Goal: Information Seeking & Learning: Learn about a topic

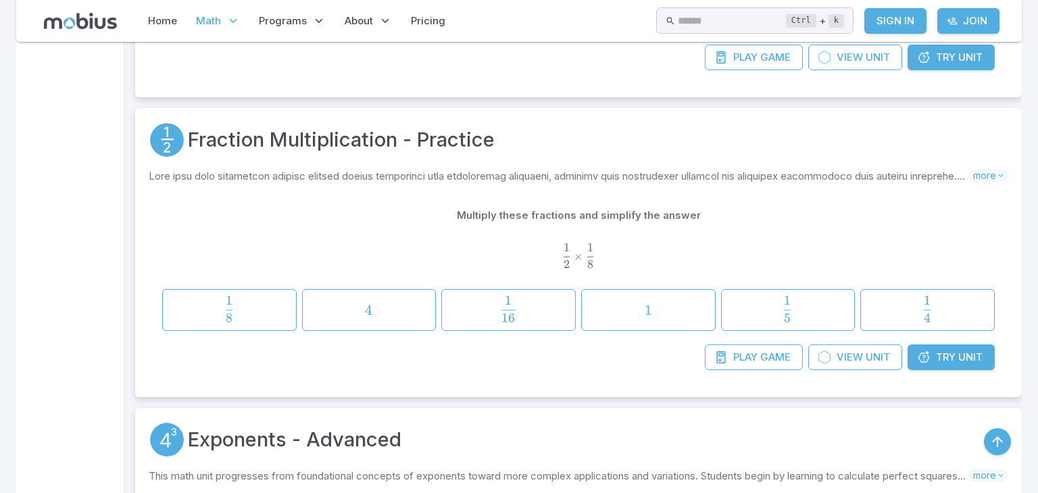
scroll to position [811, 0]
click at [945, 356] on span "Try" at bounding box center [946, 359] width 20 height 15
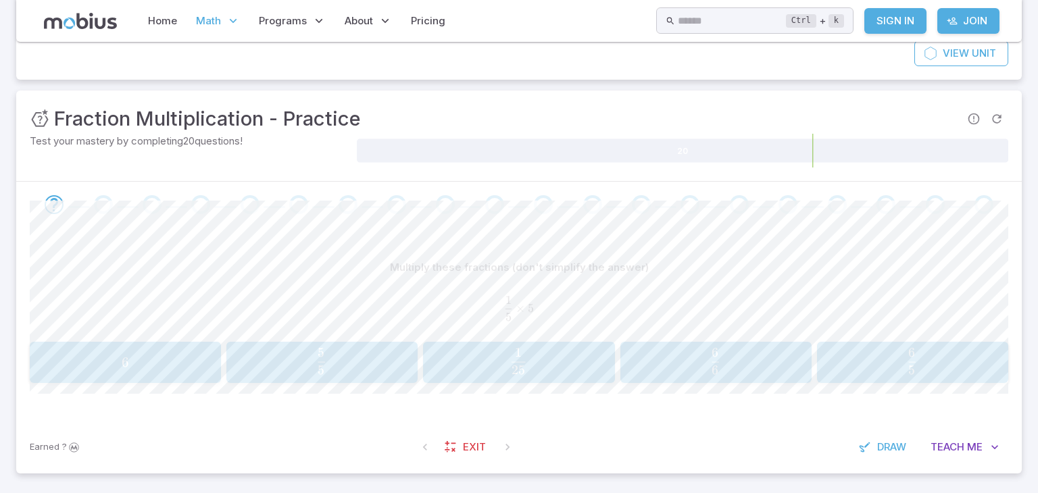
scroll to position [145, 0]
click at [584, 330] on div "Multiply these fractions (don't simplify the answer) 1 5 × 5 \frac{1}{5}\times …" at bounding box center [519, 292] width 979 height 81
click at [581, 355] on span "25 1 ​" at bounding box center [518, 358] width 163 height 27
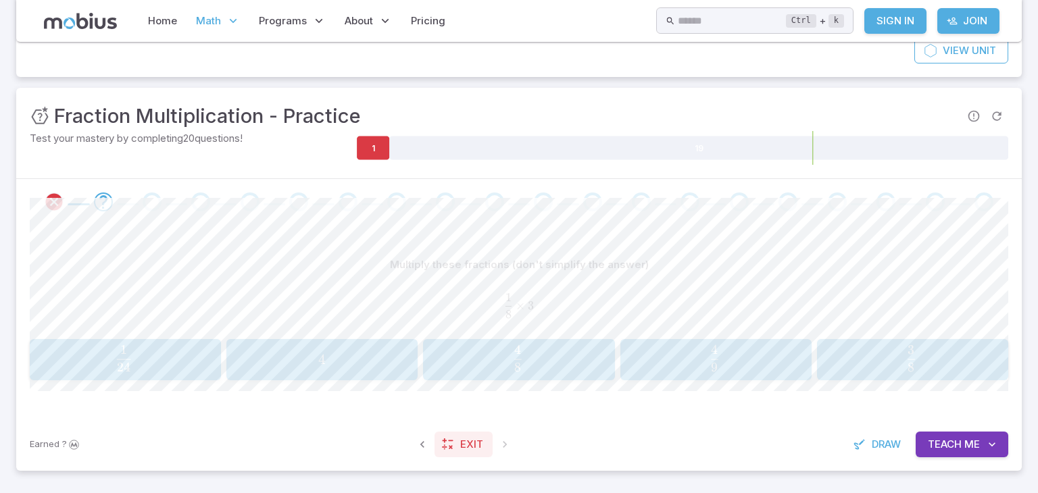
click at [468, 450] on span "Exit" at bounding box center [471, 444] width 23 height 15
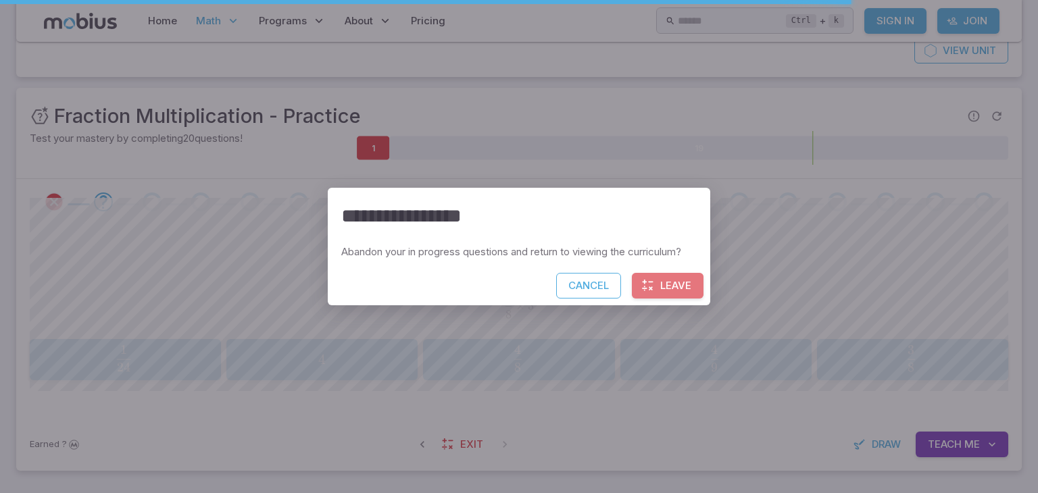
click at [669, 293] on button "Leave" at bounding box center [668, 286] width 72 height 26
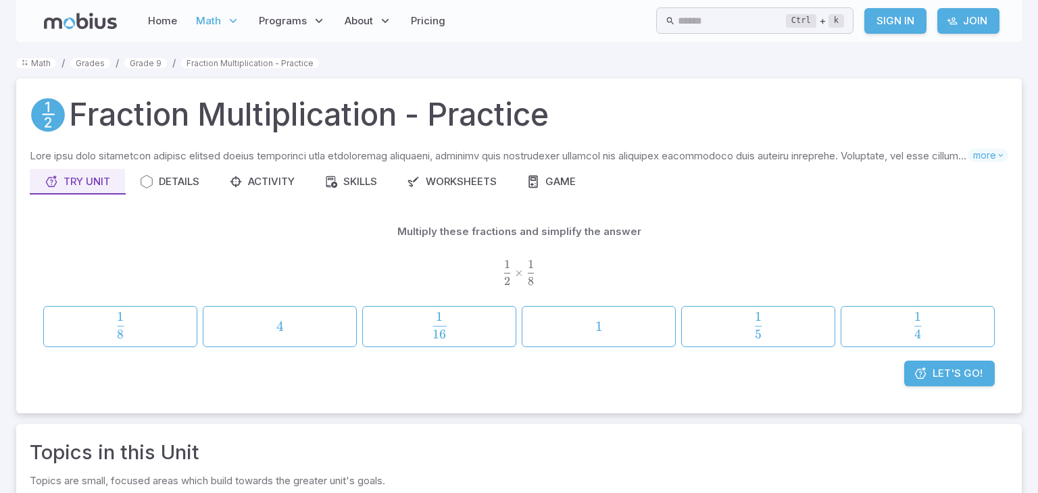
click at [940, 383] on link "Let's Go!" at bounding box center [950, 374] width 91 height 26
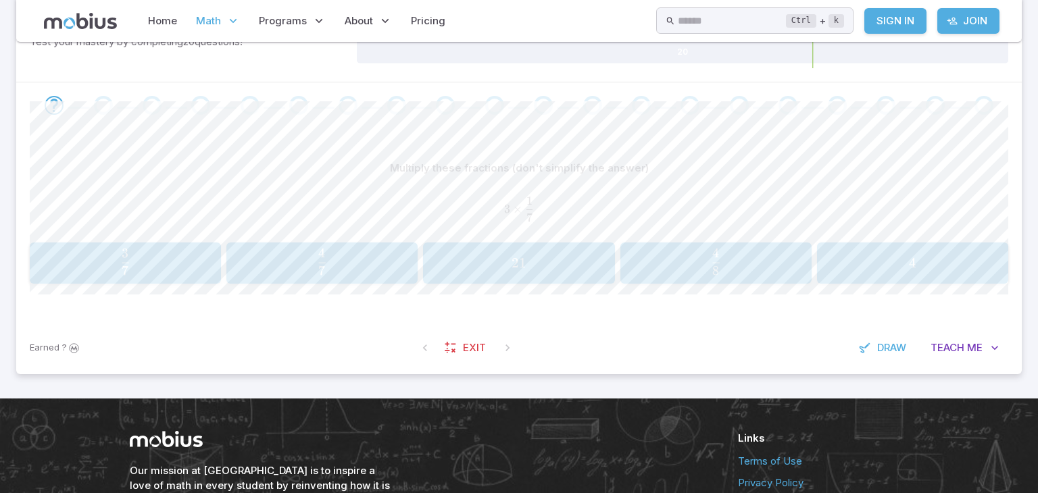
scroll to position [245, 0]
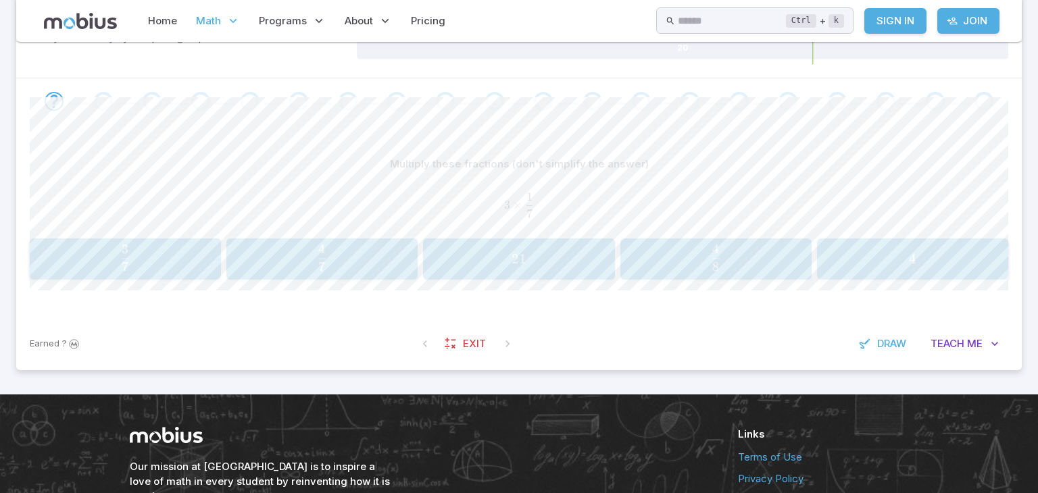
click at [428, 236] on div "Multiply these fractions (don't simplify the answer) 3 × 1 7 3\times \frac{1}{7…" at bounding box center [519, 215] width 979 height 128
click at [429, 237] on div "Multiply these fractions (don't simplify the answer) 3 × 1 7 3\times \frac{1}{7…" at bounding box center [519, 215] width 979 height 128
click at [990, 337] on icon "button" at bounding box center [995, 344] width 14 height 14
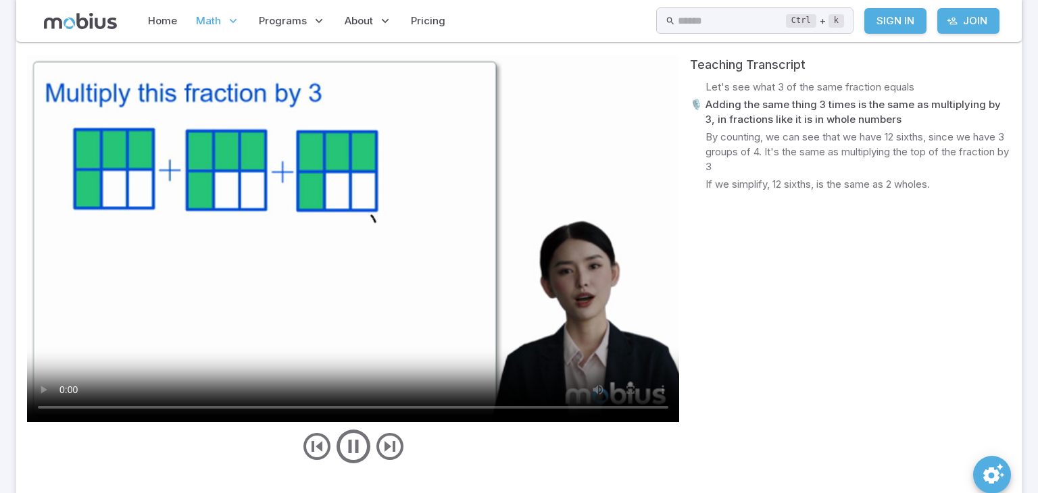
scroll to position [620, 0]
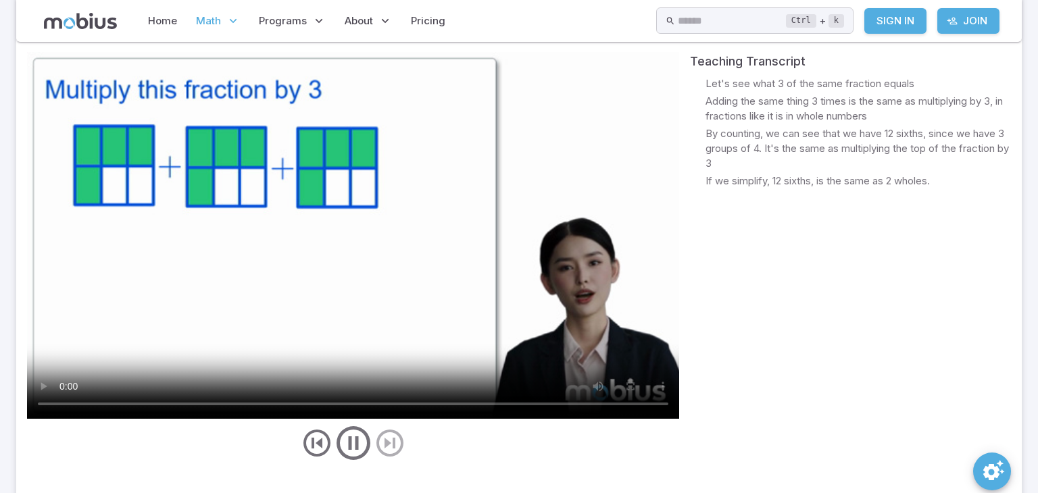
click at [688, 464] on div at bounding box center [519, 477] width 984 height 27
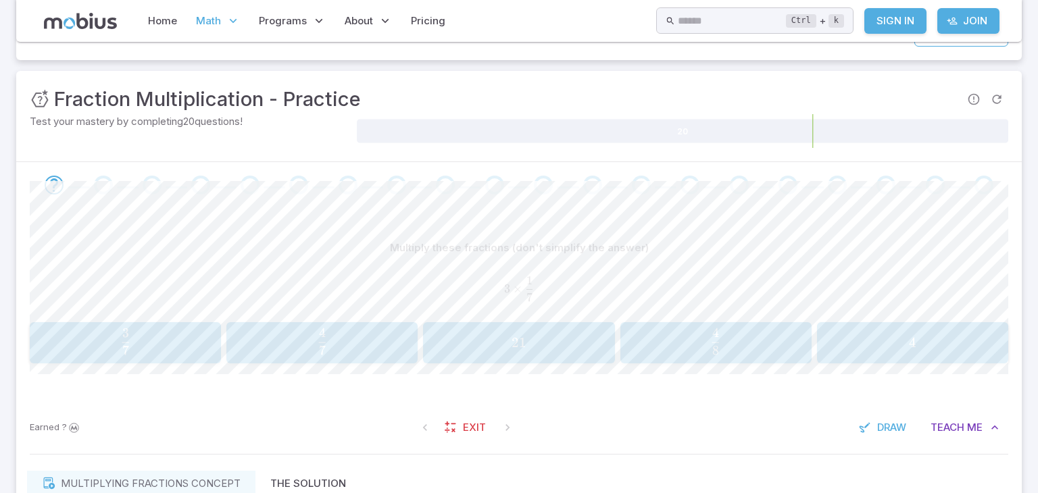
scroll to position [149, 0]
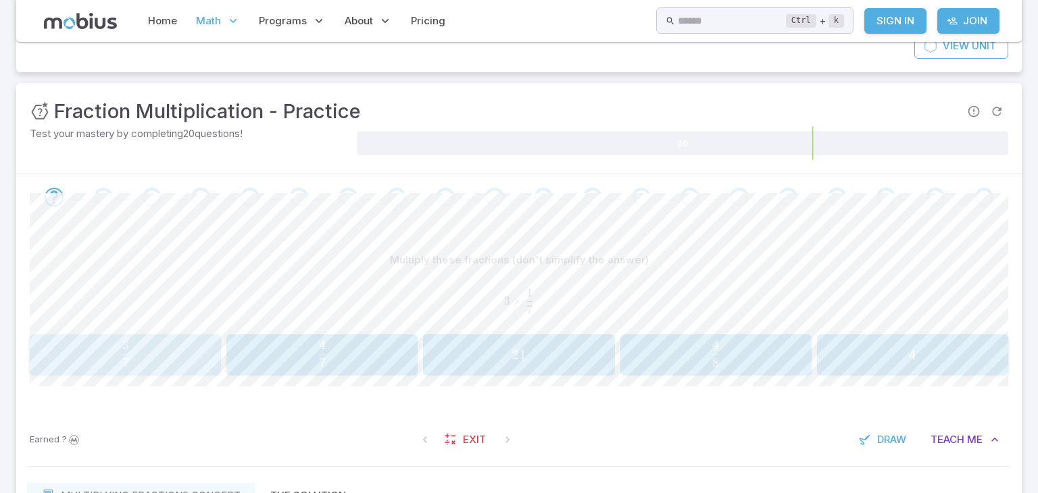
click at [139, 356] on span "7 3 ​" at bounding box center [126, 354] width 162 height 27
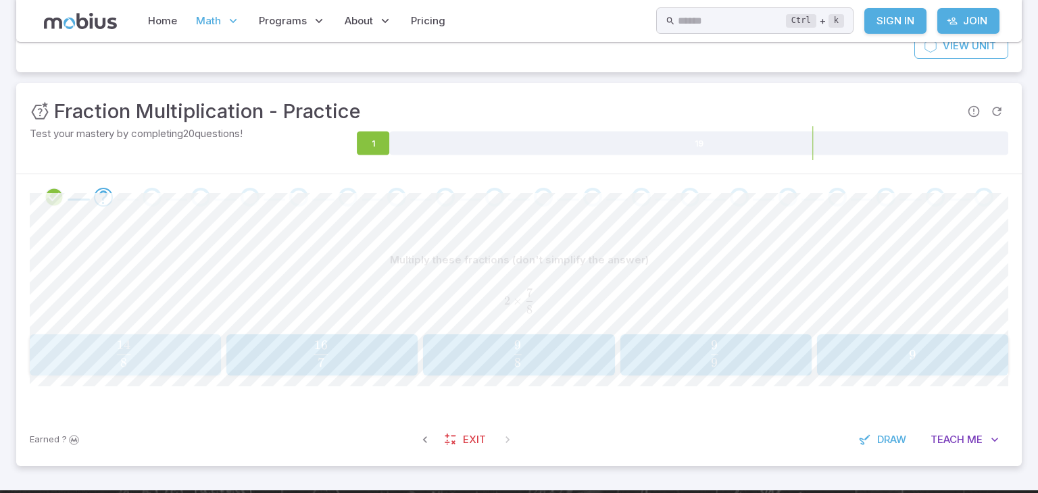
click at [139, 356] on span "8 14 ​" at bounding box center [124, 354] width 164 height 27
click at [125, 361] on span "button" at bounding box center [127, 363] width 7 height 9
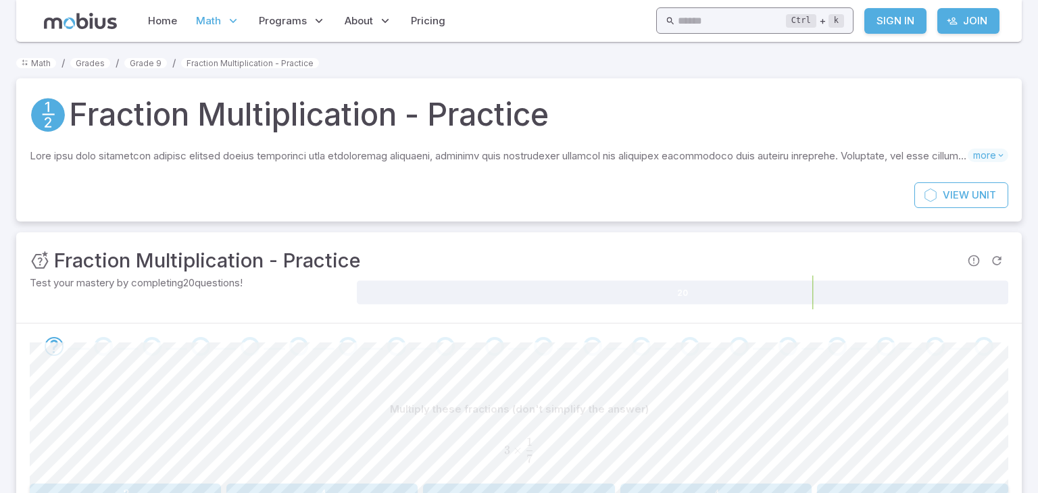
scroll to position [149, 0]
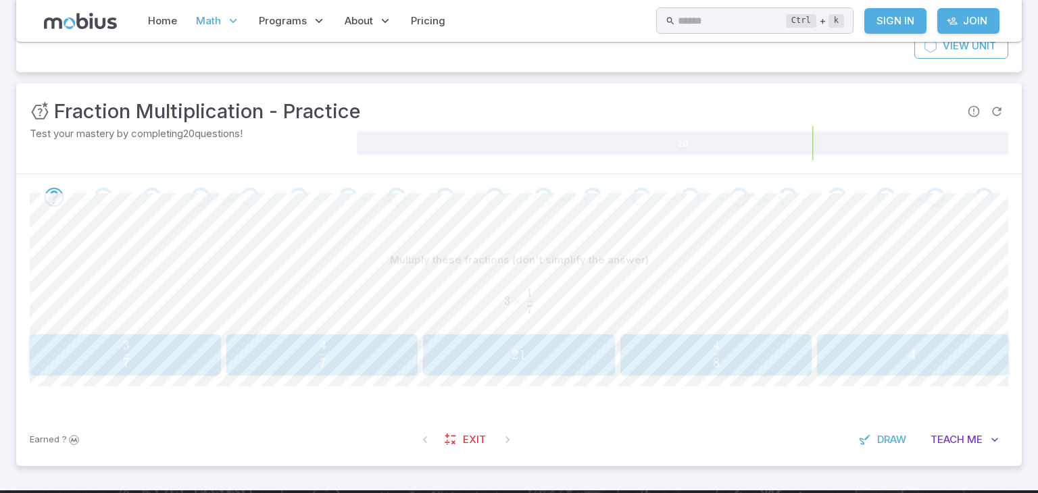
click at [141, 357] on span "7 3 ​" at bounding box center [127, 354] width 160 height 27
click at [350, 370] on button "4 6 \frac{4}{6} 6 4 ​" at bounding box center [396, 356] width 241 height 42
click at [620, 356] on span "1 3 1 ​" at bounding box center [641, 354] width 208 height 27
click at [817, 347] on span "12 4 ​" at bounding box center [764, 354] width 135 height 27
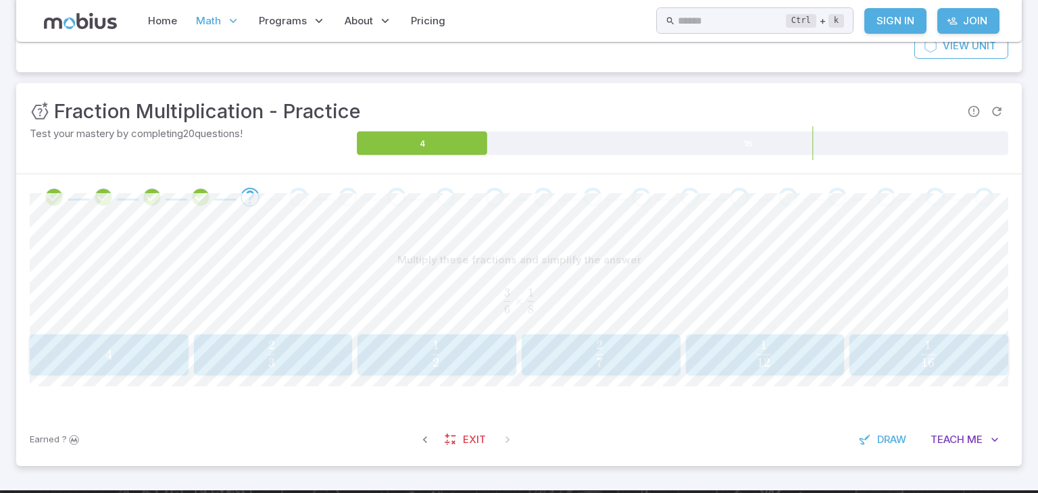
click at [931, 359] on span "button" at bounding box center [928, 363] width 14 height 9
click at [172, 343] on span "5 32 ​" at bounding box center [124, 354] width 164 height 27
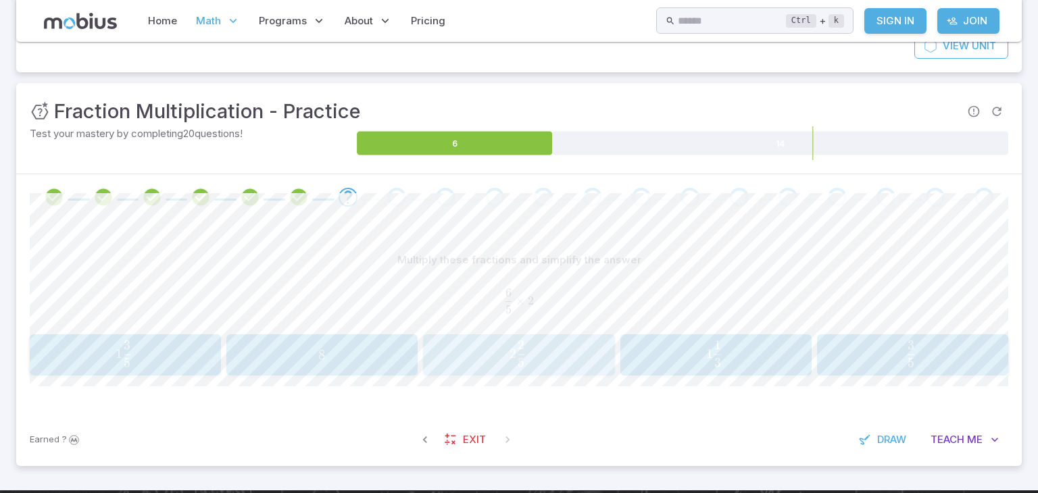
click at [527, 356] on span "2 5 2 ​" at bounding box center [518, 354] width 164 height 27
click at [359, 352] on span "10 3 2 ​" at bounding box center [321, 354] width 164 height 27
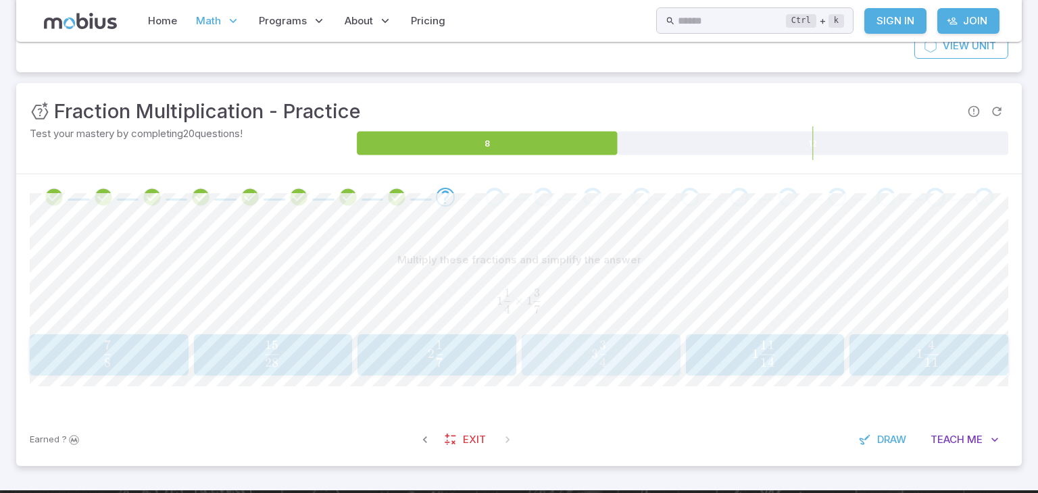
click at [661, 335] on button "3 3 4 3\frac{3}{4} 3 4 3 ​" at bounding box center [601, 356] width 159 height 42
click at [160, 344] on span "12 9 ​" at bounding box center [108, 354] width 135 height 27
click at [904, 352] on span "7 4 ​" at bounding box center [887, 354] width 208 height 27
click at [658, 345] on span "56 24 ​" at bounding box center [600, 354] width 135 height 27
click at [254, 348] on span "1 4 1 ​" at bounding box center [272, 354] width 135 height 27
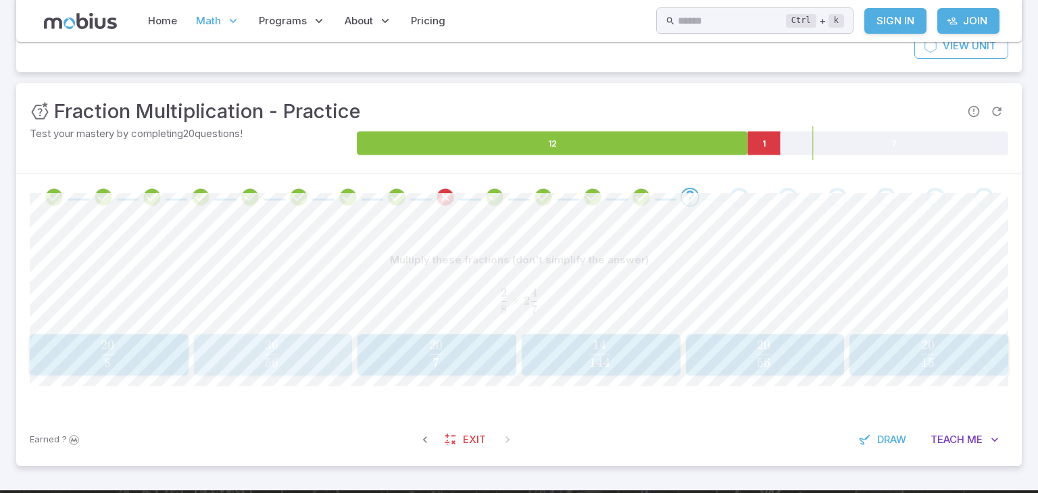
click at [297, 360] on span "56 36 ​" at bounding box center [272, 354] width 135 height 27
click at [982, 338] on button "21 6 \frac{21}{6} 6 21 ​" at bounding box center [912, 356] width 191 height 42
click at [110, 344] on span "32" at bounding box center [108, 345] width 14 height 16
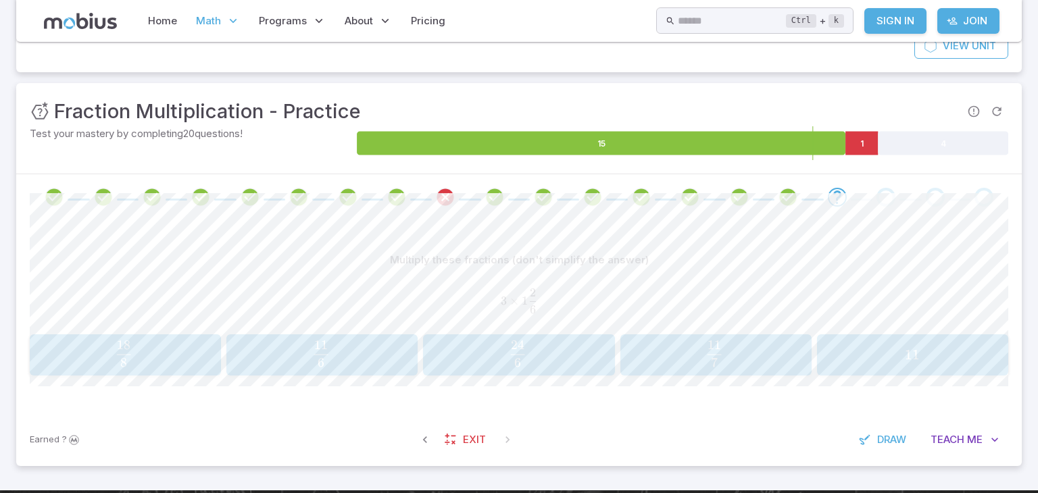
click at [521, 375] on button "24 6 \frac{24}{6} 6 24 ​" at bounding box center [518, 356] width 191 height 42
click at [813, 341] on span "21 8 ​" at bounding box center [764, 354] width 135 height 27
click at [813, 335] on button "15 16 \frac{15}{16} 16 15 ​" at bounding box center [765, 356] width 159 height 42
click at [389, 343] on span "5 24 ​" at bounding box center [321, 354] width 164 height 27
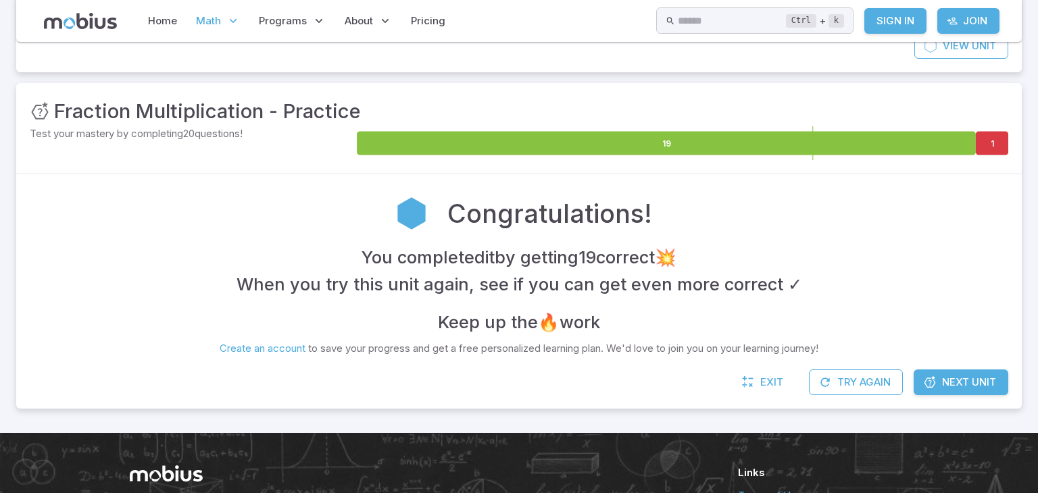
click at [948, 384] on span "Next Unit" at bounding box center [969, 382] width 54 height 15
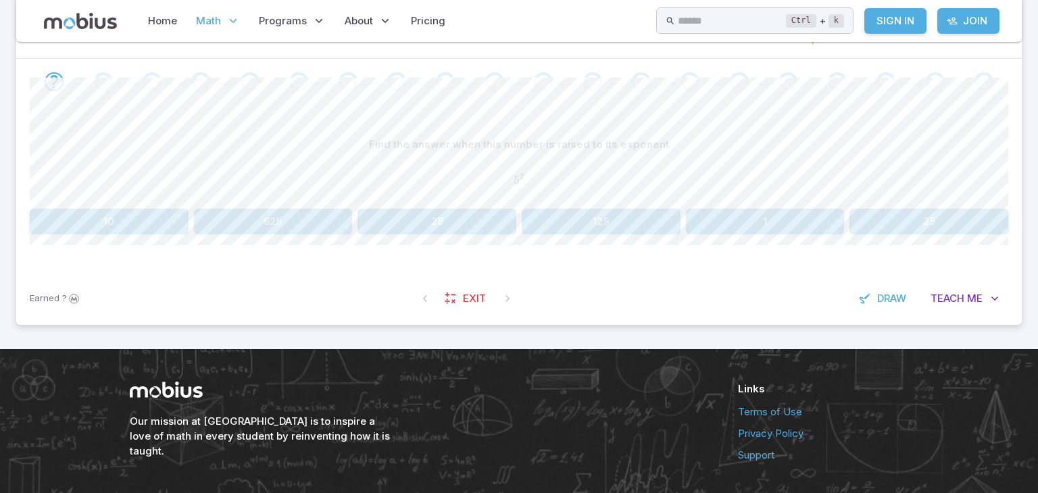
scroll to position [308, 0]
